Goal: Transaction & Acquisition: Obtain resource

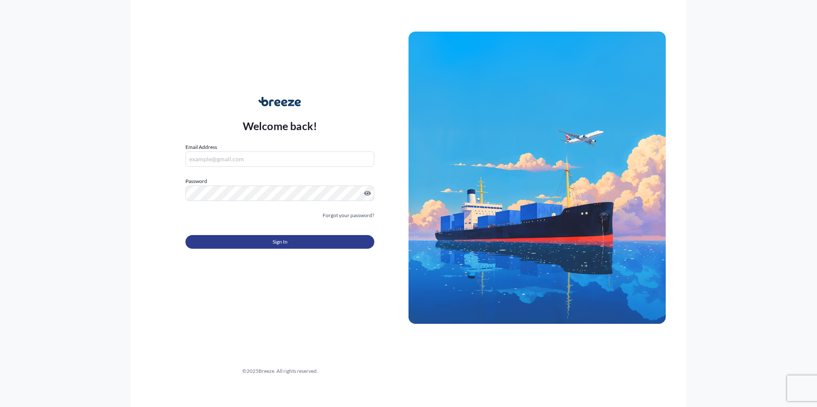
type input "[EMAIL_ADDRESS][DOMAIN_NAME]"
click at [278, 245] on span "Sign In" at bounding box center [279, 242] width 15 height 9
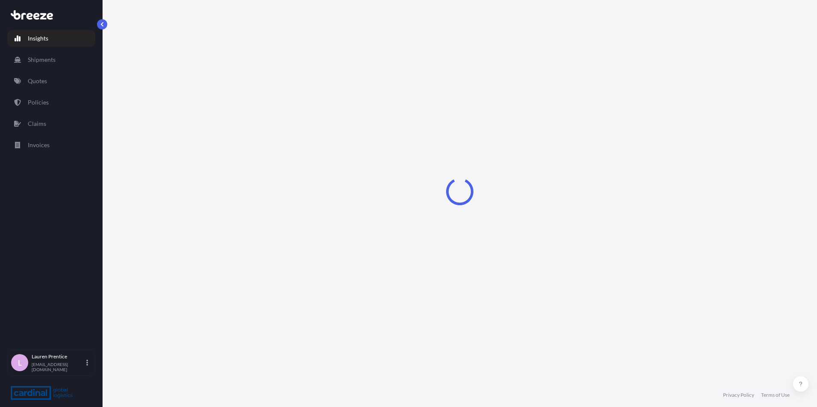
select select "2025"
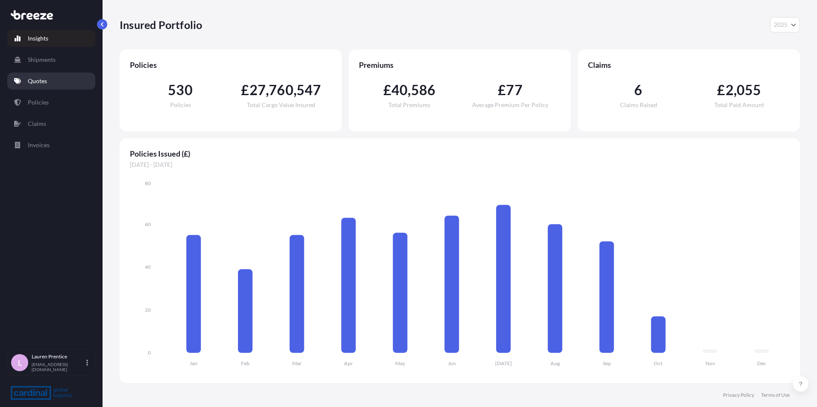
click at [50, 82] on link "Quotes" at bounding box center [51, 81] width 88 height 17
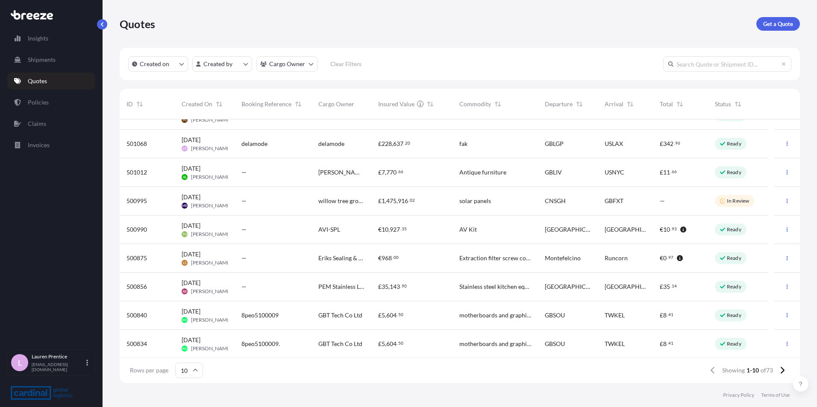
scroll to position [48, 0]
click at [784, 371] on button at bounding box center [781, 371] width 15 height 14
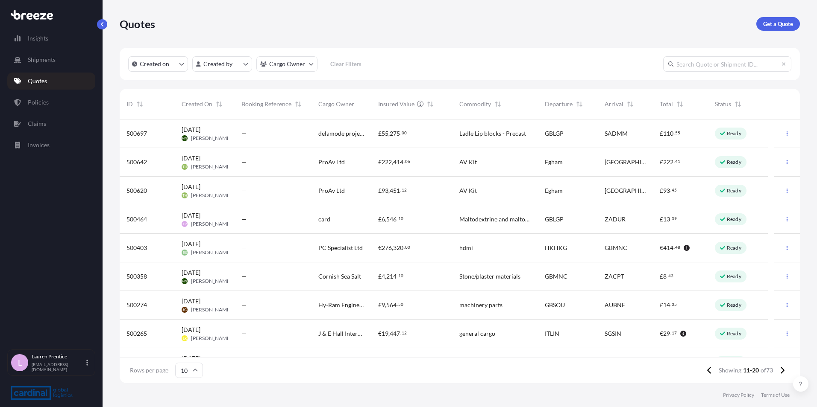
click at [699, 64] on input "text" at bounding box center [727, 63] width 128 height 15
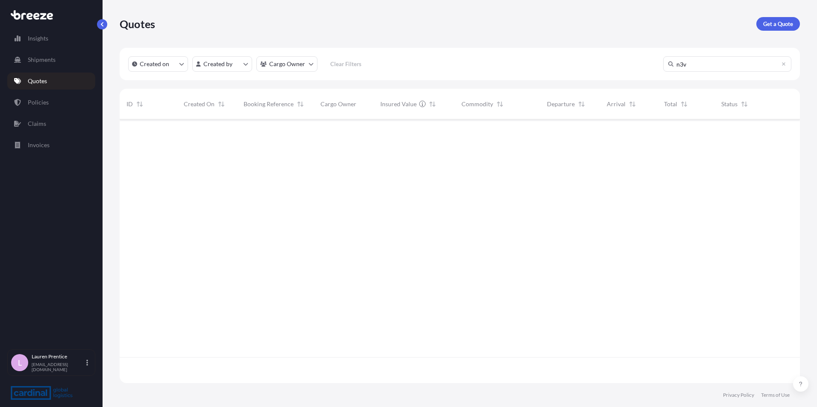
scroll to position [288, 674]
click at [694, 65] on input "n3v" at bounding box center [727, 63] width 128 height 15
type input "n"
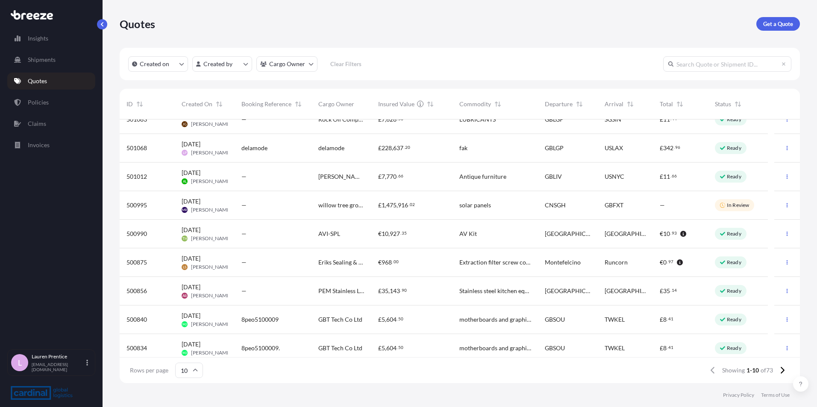
scroll to position [48, 0]
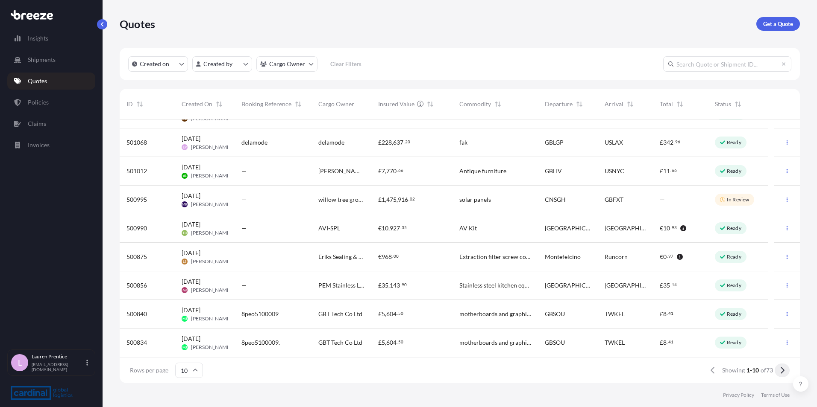
click at [780, 370] on icon at bounding box center [781, 371] width 5 height 8
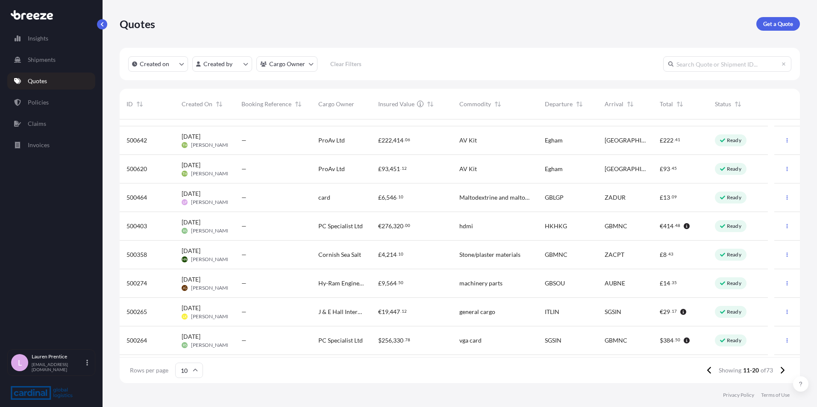
scroll to position [0, 0]
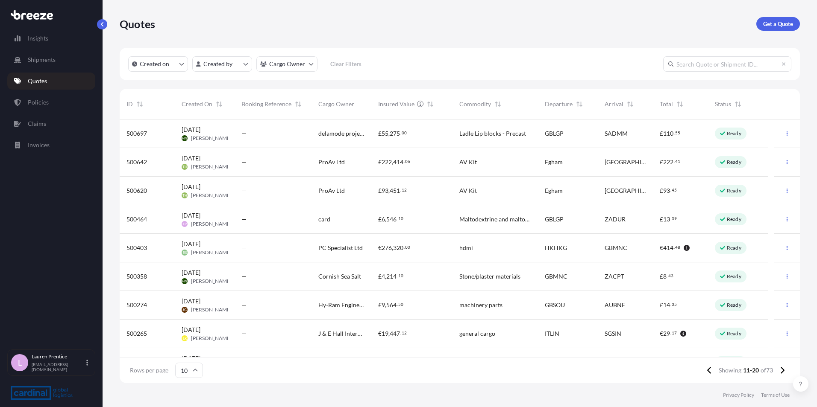
click at [247, 218] on div "—" at bounding box center [272, 219] width 63 height 9
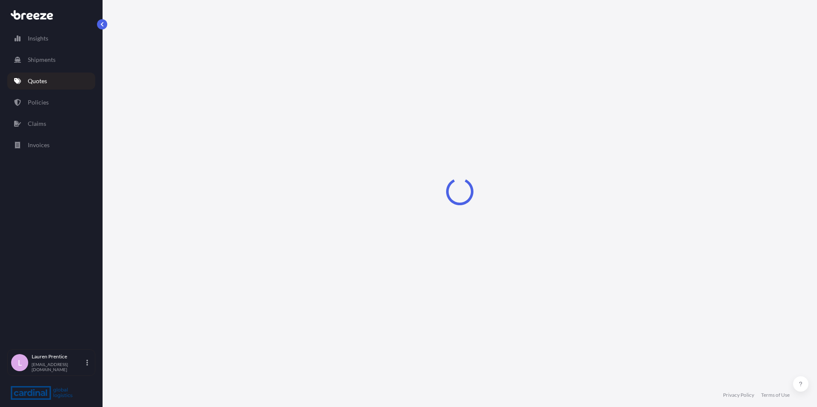
select select "Road"
select select "Sea"
select select "1"
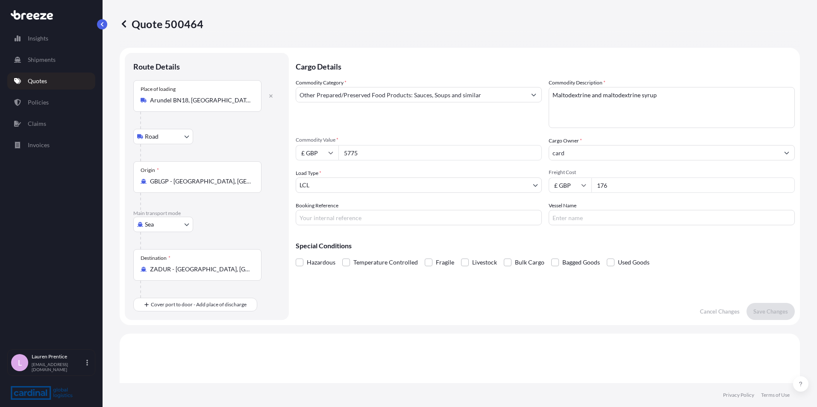
click at [42, 78] on p "Quotes" at bounding box center [37, 81] width 19 height 9
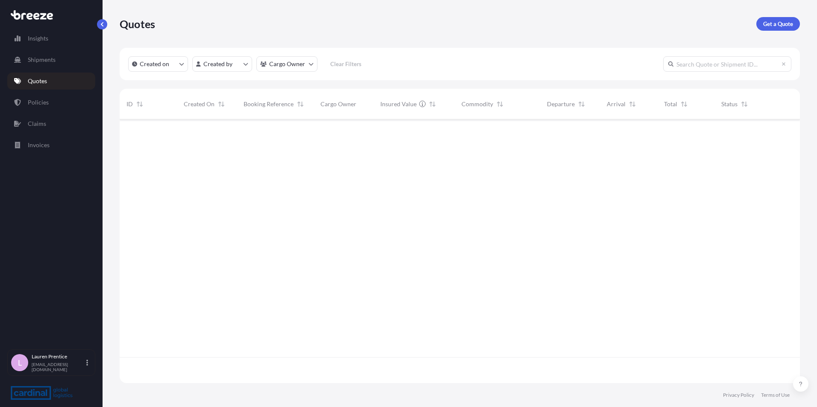
scroll to position [262, 674]
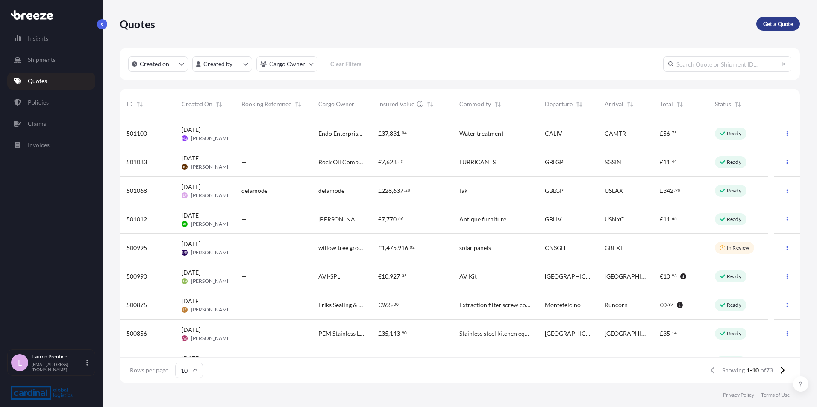
click at [780, 24] on p "Get a Quote" at bounding box center [778, 24] width 30 height 9
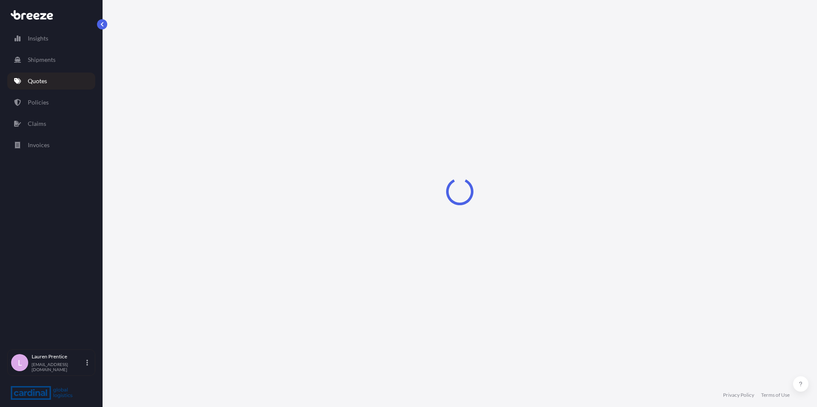
select select "Road"
select select "Sea"
select select "1"
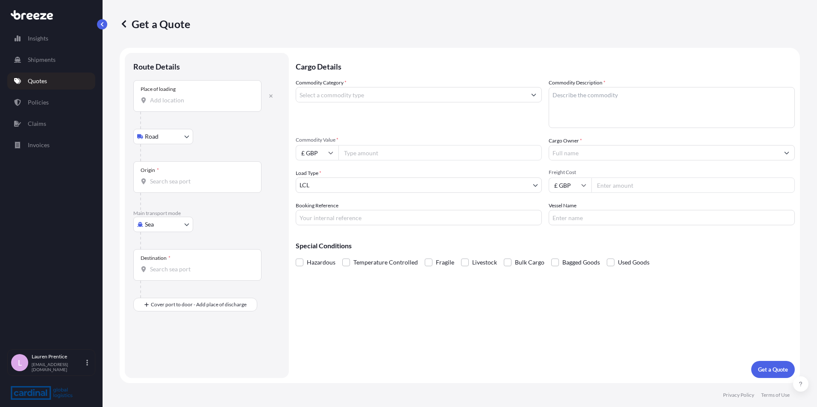
click at [168, 101] on input "Place of loading" at bounding box center [200, 100] width 101 height 9
type input "Helston TR12, [GEOGRAPHIC_DATA]"
click at [148, 183] on div at bounding box center [198, 185] width 114 height 9
click at [150, 183] on input "Origin *" at bounding box center [200, 185] width 101 height 9
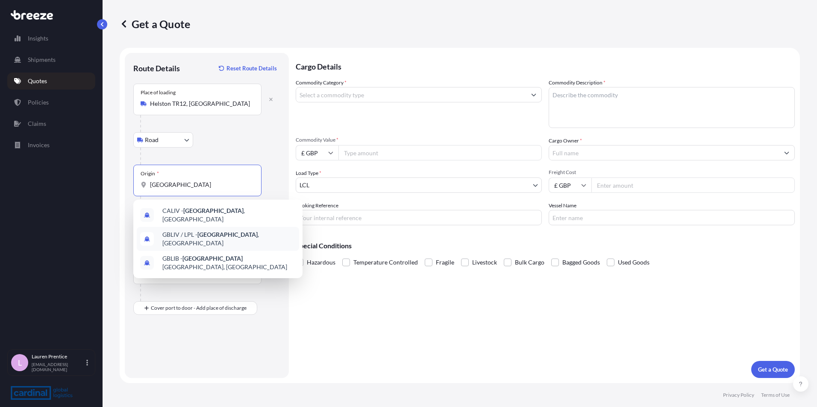
click at [246, 232] on span "GBLIV / LPL - [GEOGRAPHIC_DATA] , [GEOGRAPHIC_DATA]" at bounding box center [228, 239] width 133 height 17
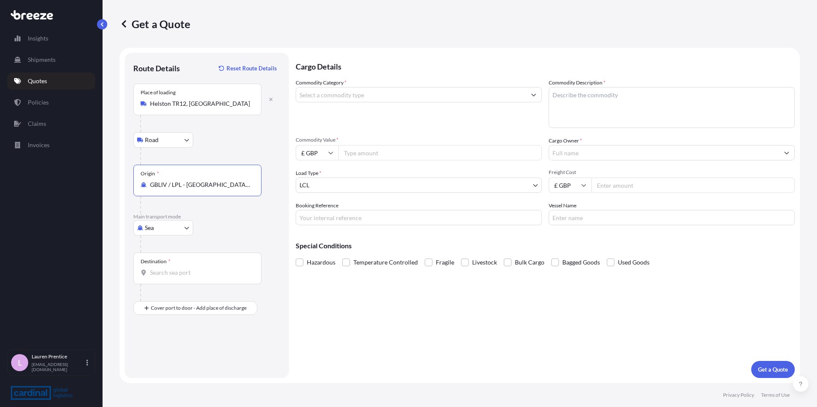
type input "GBLIV / LPL - [GEOGRAPHIC_DATA], [GEOGRAPHIC_DATA]"
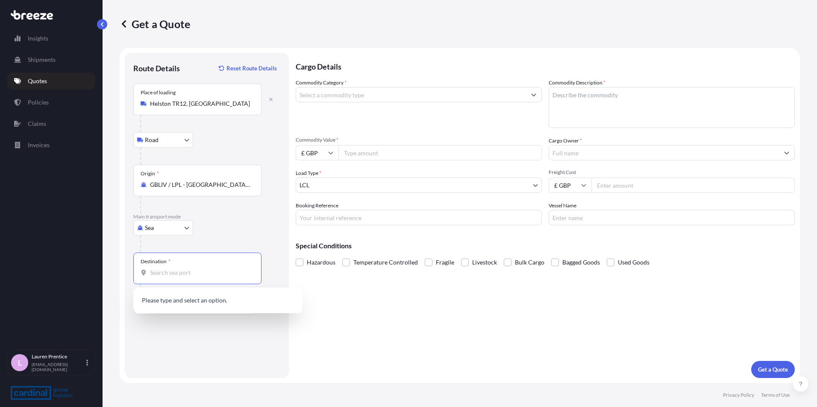
click at [173, 273] on input "Destination *" at bounding box center [200, 273] width 101 height 9
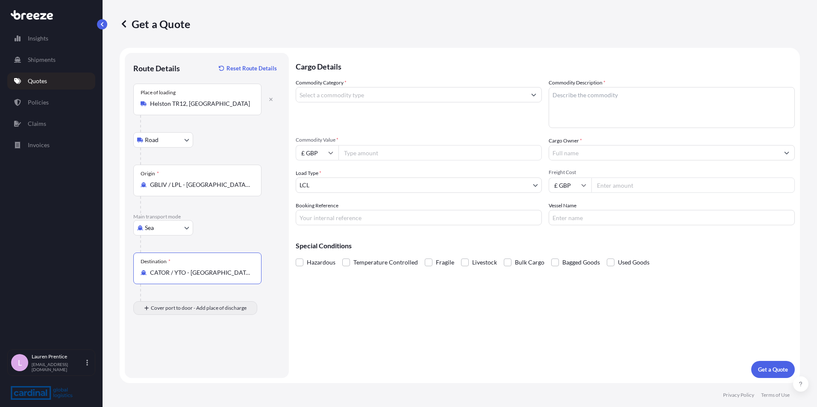
type input "CATOR / YTO - [GEOGRAPHIC_DATA], [GEOGRAPHIC_DATA]"
click at [158, 355] on input "Place of Discharge" at bounding box center [200, 354] width 101 height 9
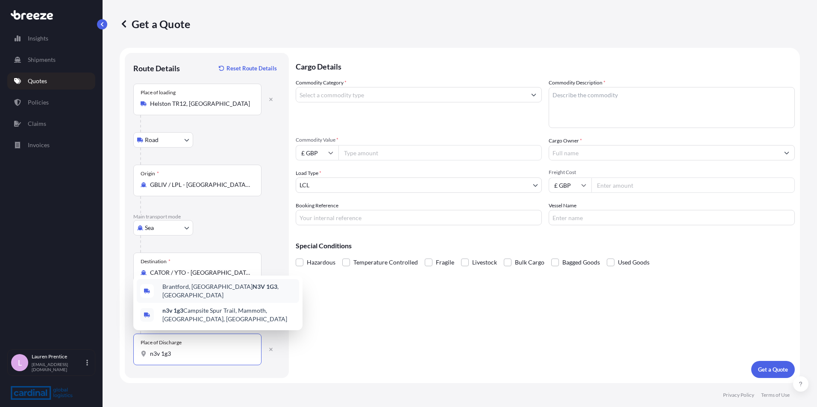
click at [257, 296] on div "Brantford, ON N3V 1G3 , [GEOGRAPHIC_DATA]" at bounding box center [218, 291] width 162 height 24
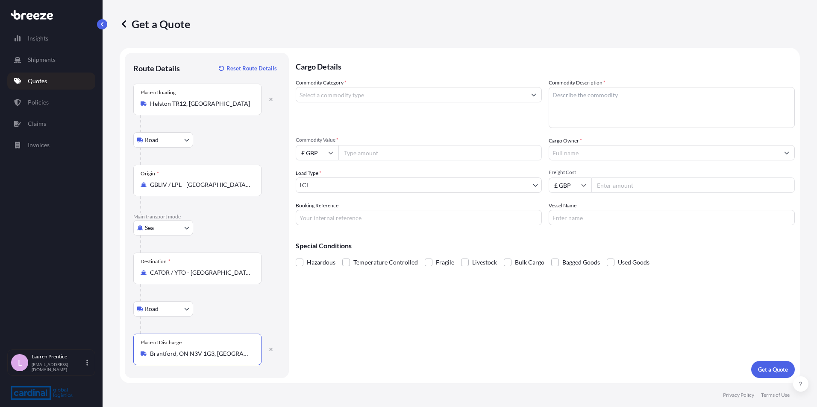
type input "Brantford, ON N3V 1G3, [GEOGRAPHIC_DATA]"
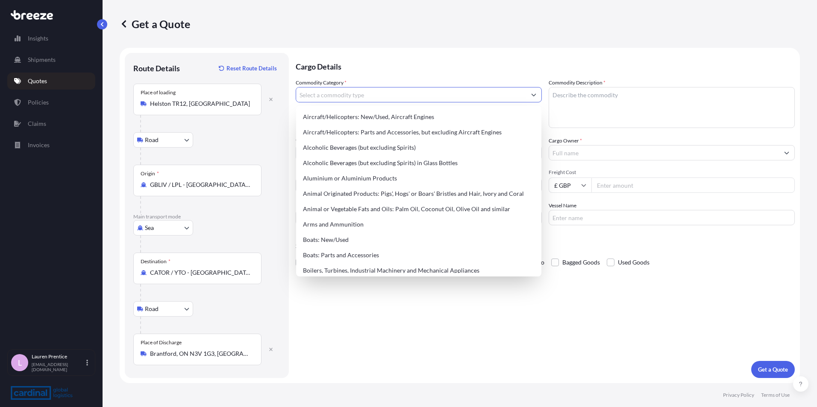
click at [412, 89] on input "Commodity Category *" at bounding box center [411, 94] width 230 height 15
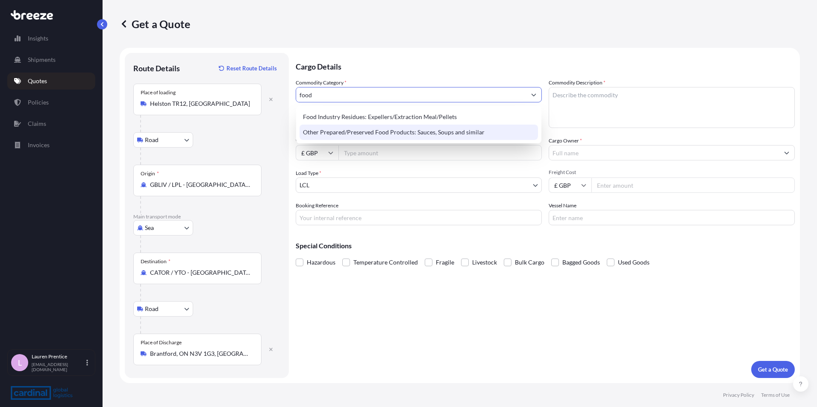
click at [383, 131] on div "Other Prepared/Preserved Food Products: Sauces, Soups and similar" at bounding box center [418, 132] width 238 height 15
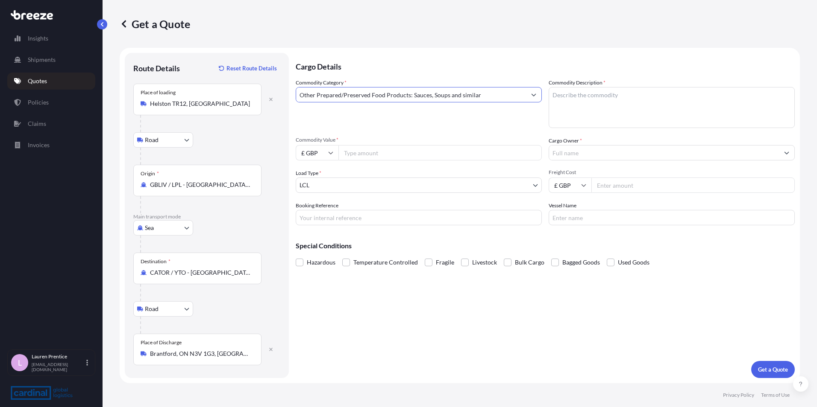
type input "Other Prepared/Preserved Food Products: Sauces, Soups and similar"
click at [587, 100] on textarea "Commodity Description *" at bounding box center [671, 107] width 246 height 41
type textarea "salt"
click at [455, 154] on input "Commodity Value *" at bounding box center [439, 152] width 203 height 15
type input "1170"
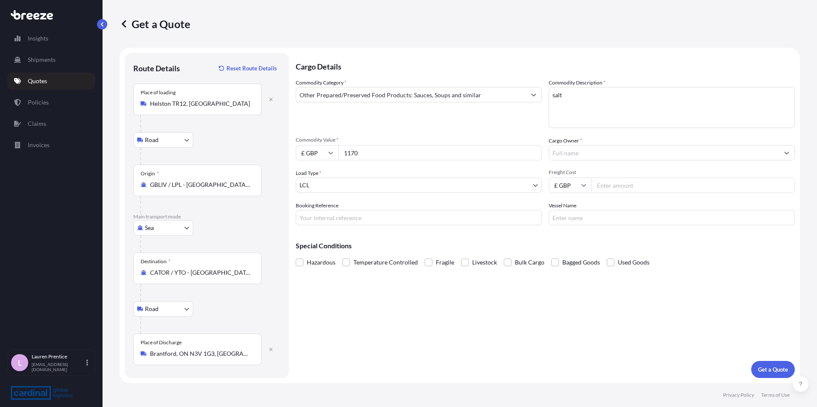
click at [600, 186] on input "Freight Cost" at bounding box center [692, 185] width 203 height 15
type input "603"
click at [607, 158] on input "Cargo Owner *" at bounding box center [664, 152] width 230 height 15
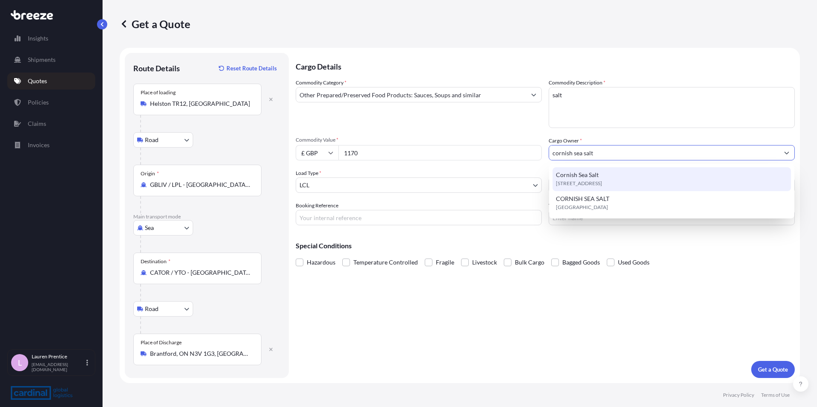
type input "cornish sea salt"
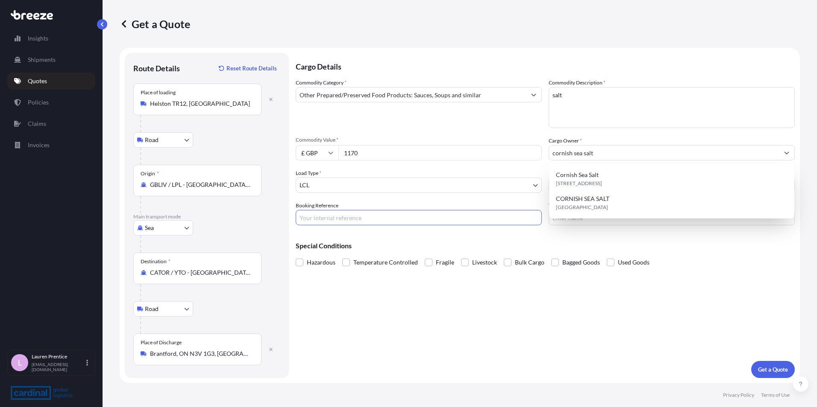
click at [337, 214] on input "Booking Reference" at bounding box center [419, 217] width 246 height 15
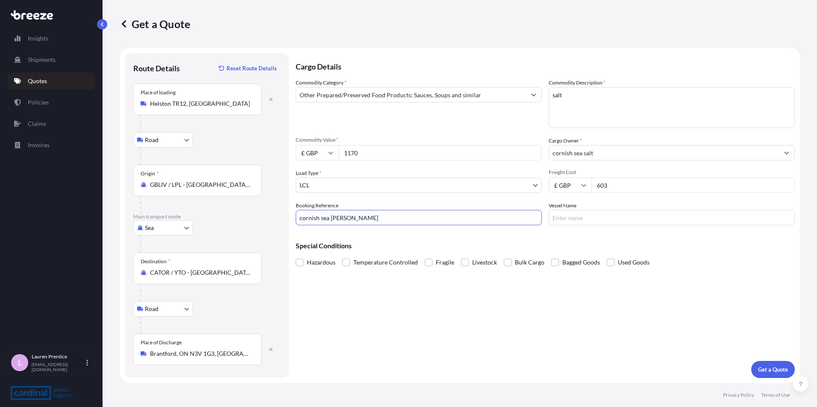
type input "CORNISH SEA SALT"
click at [782, 371] on p "Get a Quote" at bounding box center [773, 370] width 30 height 9
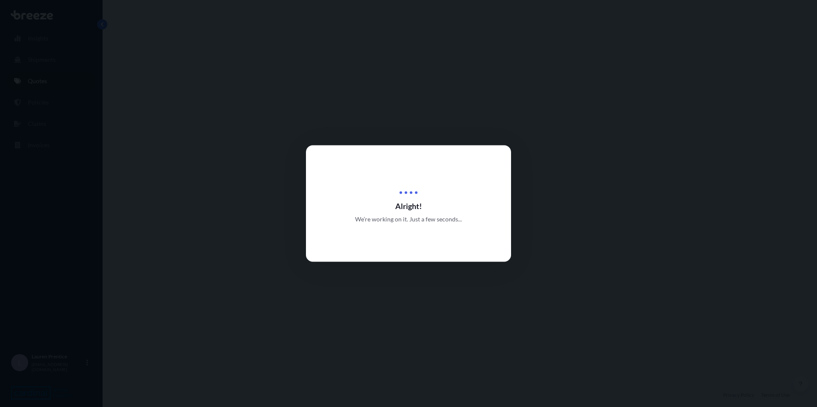
select select "Road"
select select "Sea"
select select "Road"
select select "1"
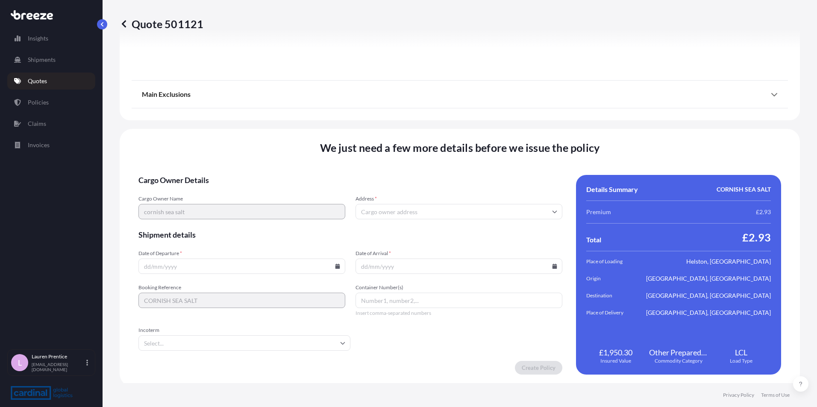
scroll to position [1117, 0]
